Goal: Check status: Check status

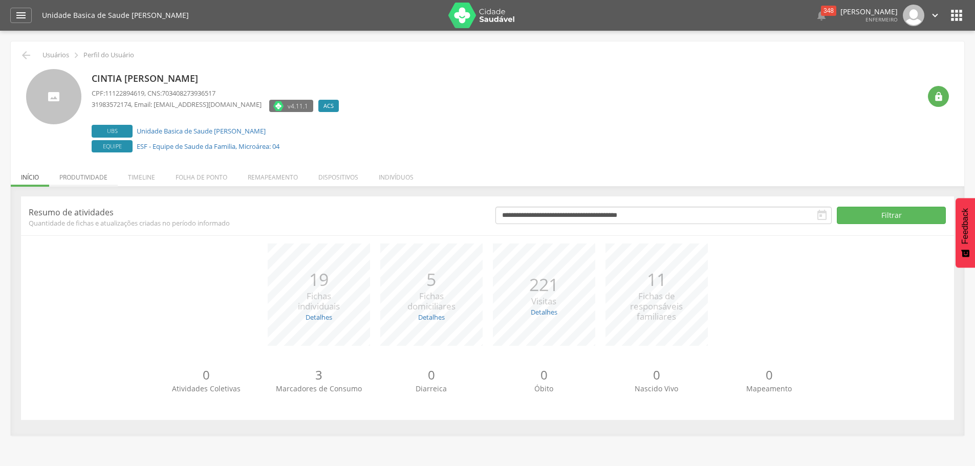
click at [85, 181] on li "Produtividade" at bounding box center [83, 175] width 69 height 24
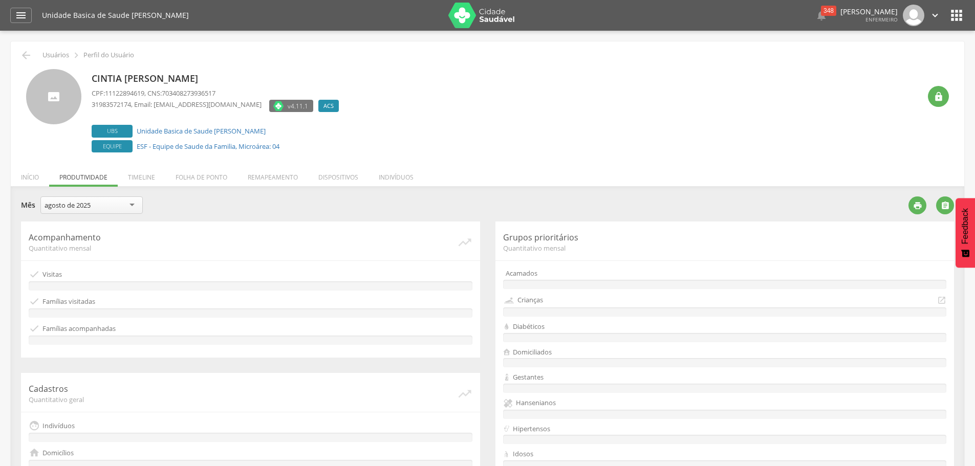
click at [103, 204] on div "agosto de 2025" at bounding box center [91, 204] width 102 height 17
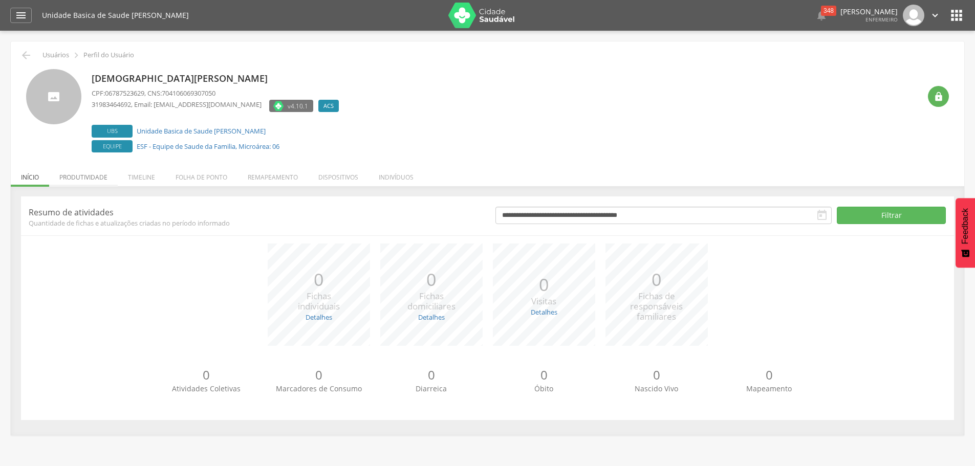
click at [93, 178] on li "Produtividade" at bounding box center [83, 175] width 69 height 24
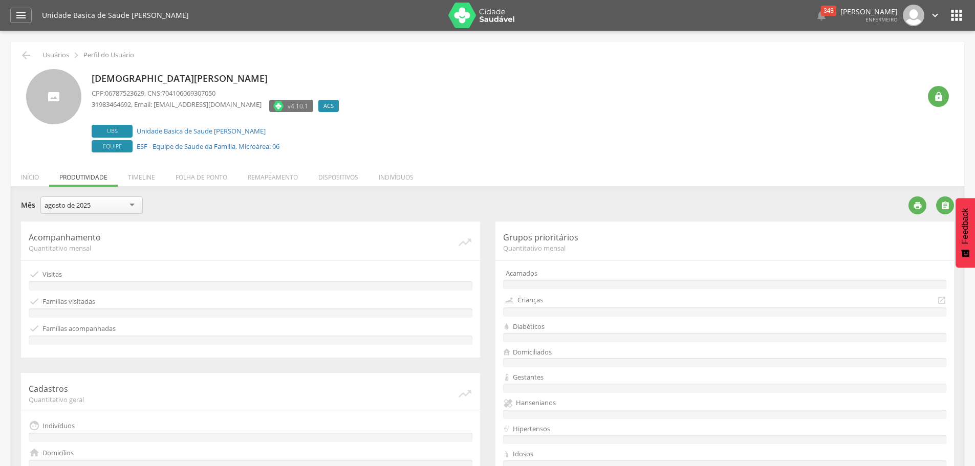
click at [88, 207] on div "agosto de 2025" at bounding box center [68, 205] width 46 height 9
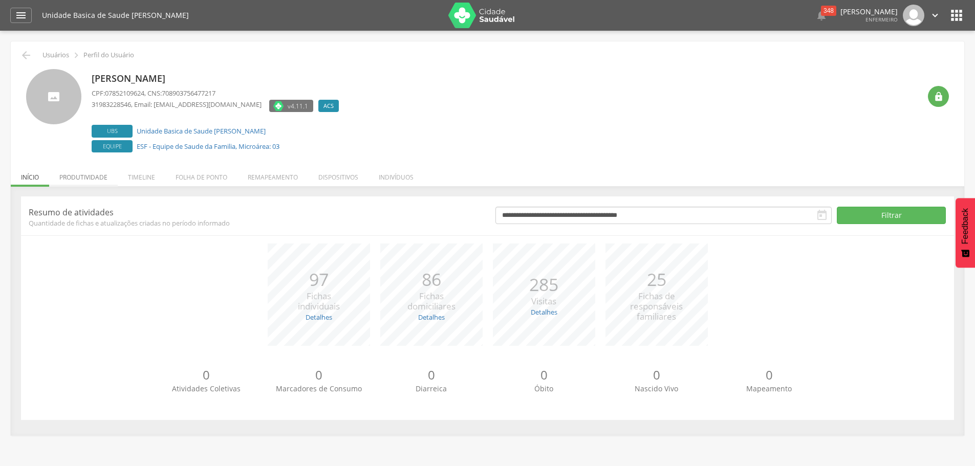
click at [71, 176] on li "Produtividade" at bounding box center [83, 175] width 69 height 24
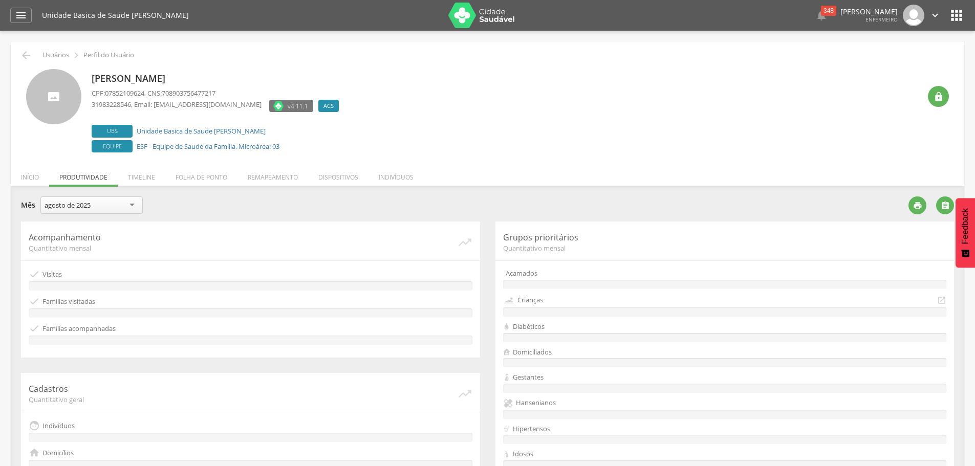
click at [73, 206] on div "agosto de 2025" at bounding box center [68, 205] width 46 height 9
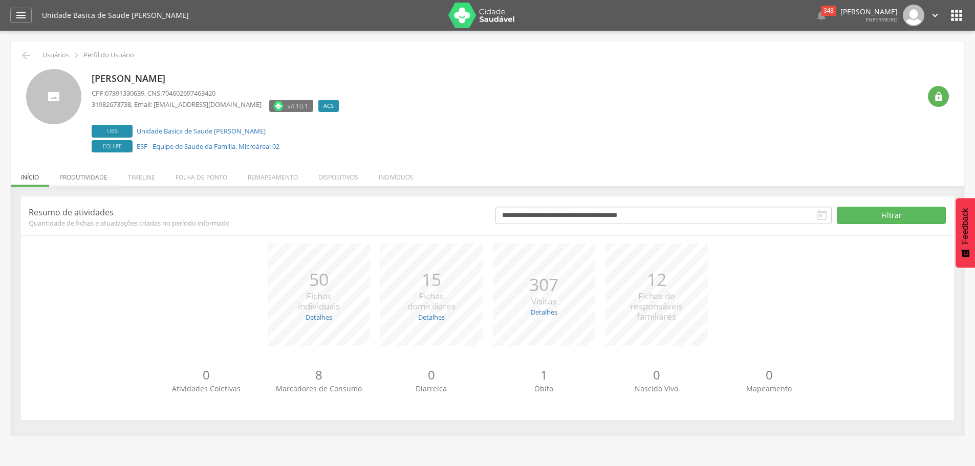
click at [91, 179] on li "Produtividade" at bounding box center [83, 175] width 69 height 24
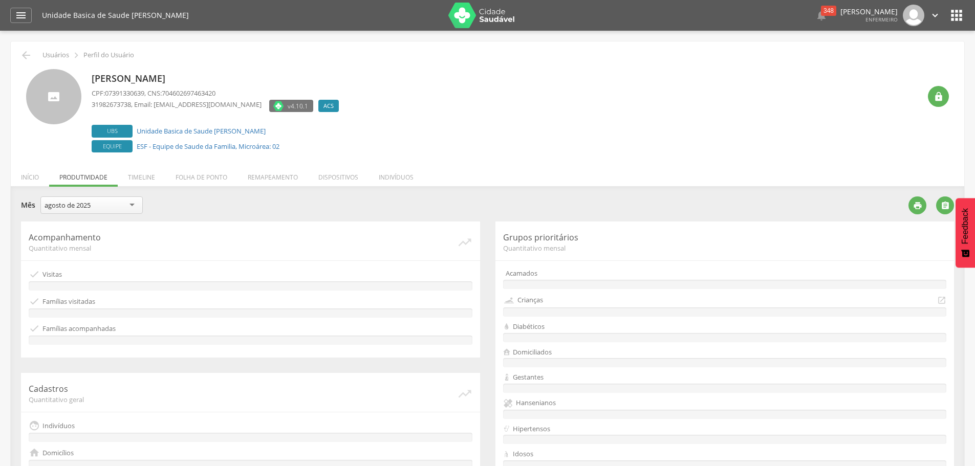
click at [61, 204] on div "agosto de 2025" at bounding box center [68, 205] width 46 height 9
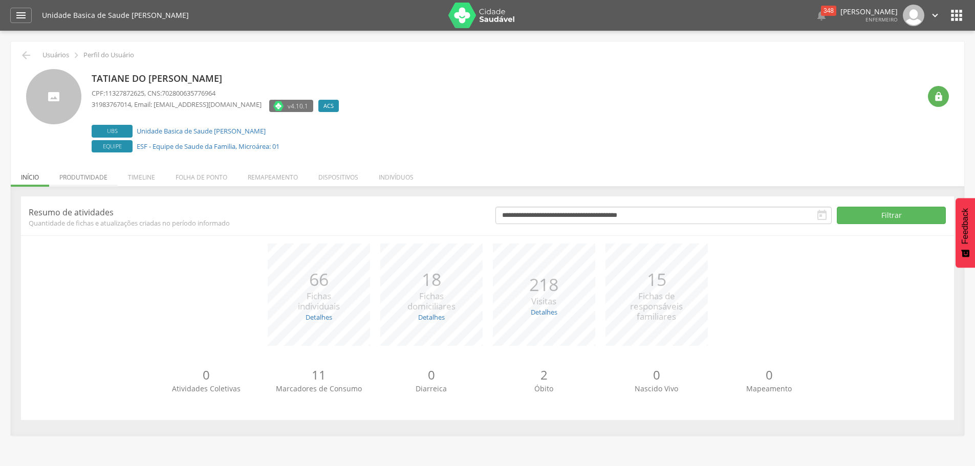
click at [75, 180] on li "Produtividade" at bounding box center [83, 175] width 69 height 24
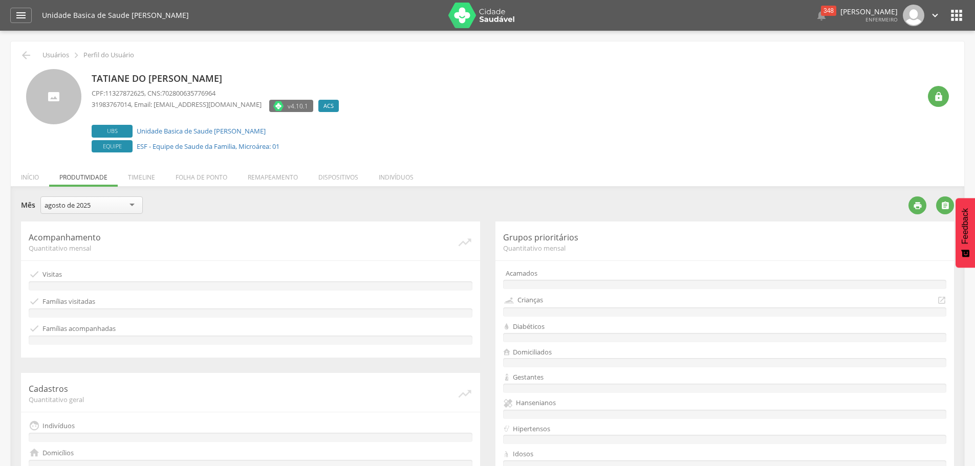
click at [72, 204] on div "agosto de 2025" at bounding box center [68, 205] width 46 height 9
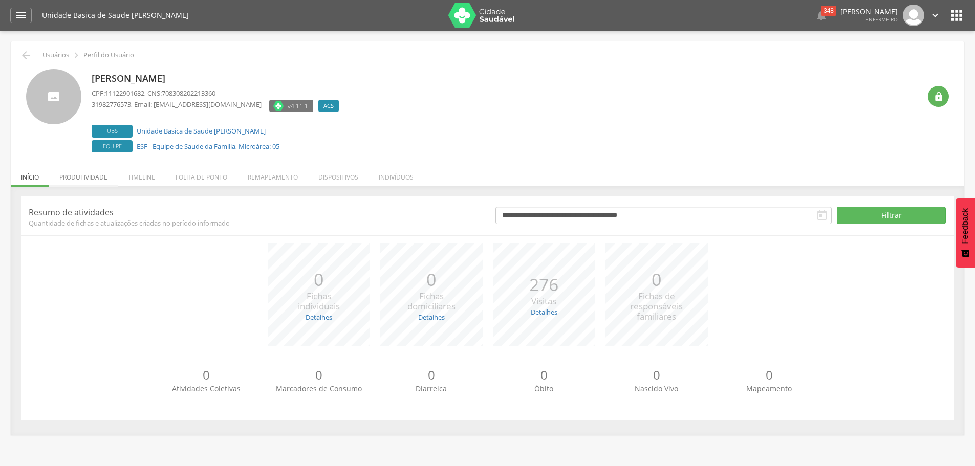
click at [84, 176] on li "Produtividade" at bounding box center [83, 175] width 69 height 24
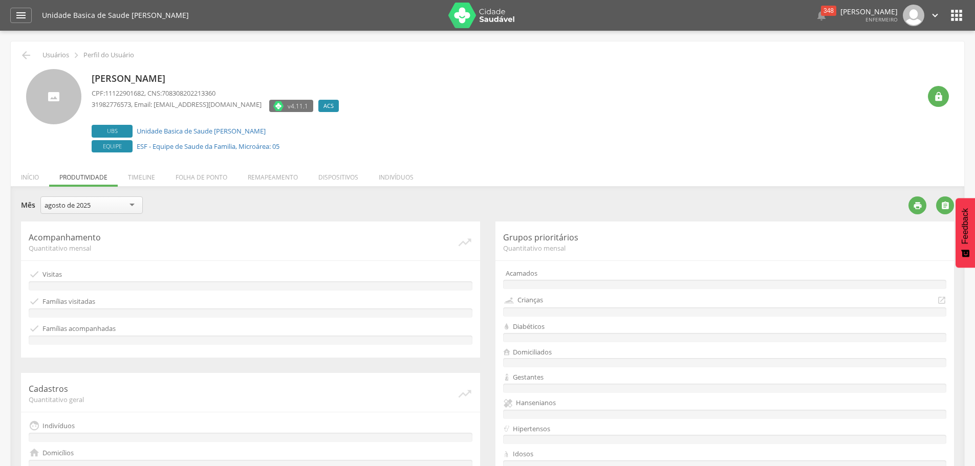
click at [84, 199] on div "agosto de 2025" at bounding box center [91, 204] width 102 height 17
